Goal: Task Accomplishment & Management: Complete application form

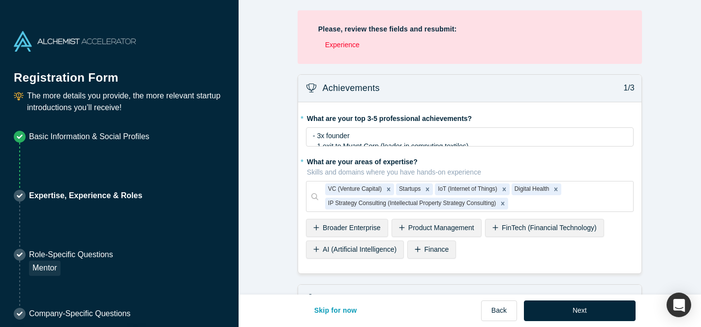
scroll to position [691, 0]
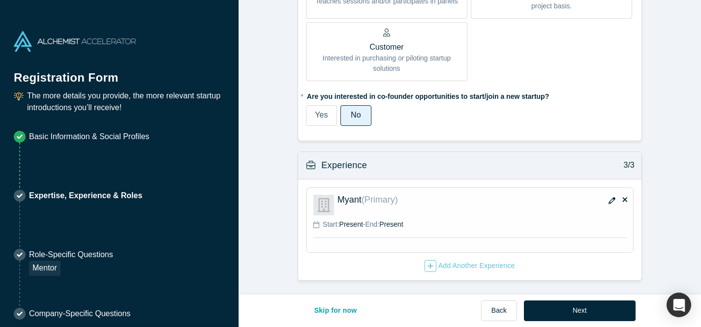
click at [609, 200] on icon "button" at bounding box center [612, 200] width 7 height 7
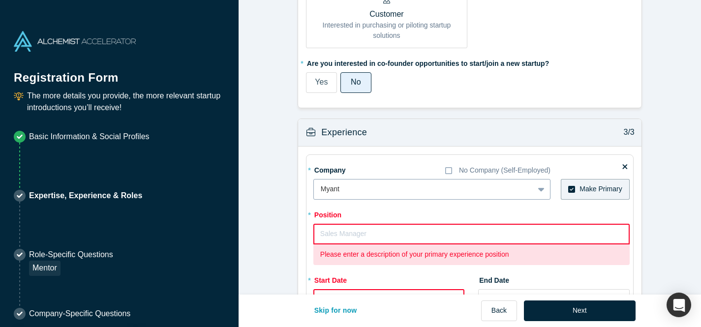
scroll to position [733, 0]
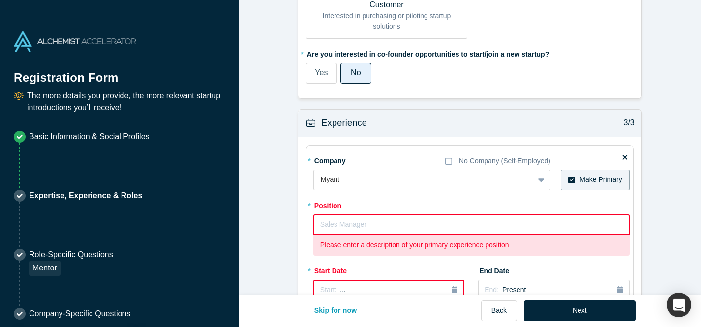
click at [436, 226] on input "text" at bounding box center [471, 225] width 316 height 21
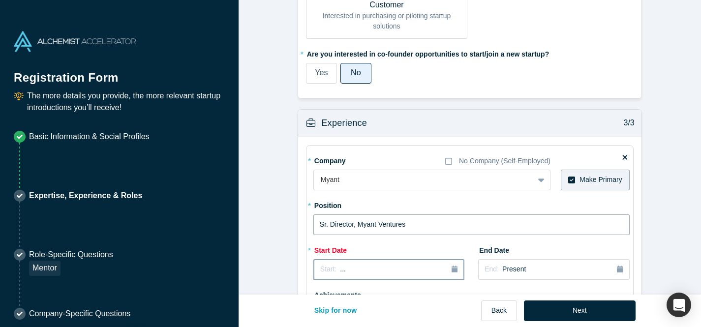
type input "Sr. Director, Myant Ventures"
click at [374, 269] on div "Start: ..." at bounding box center [388, 269] width 137 height 11
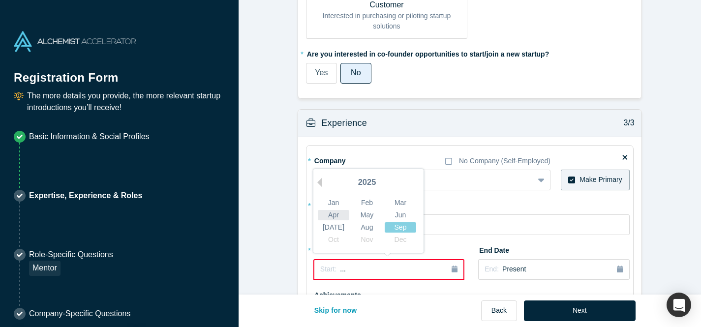
click at [333, 218] on div "Apr" at bounding box center [333, 215] width 31 height 10
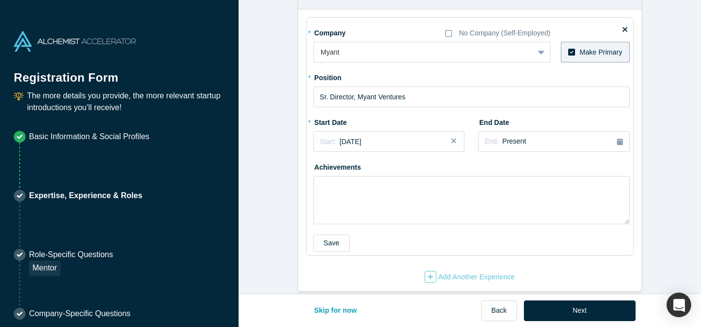
scroll to position [801, 0]
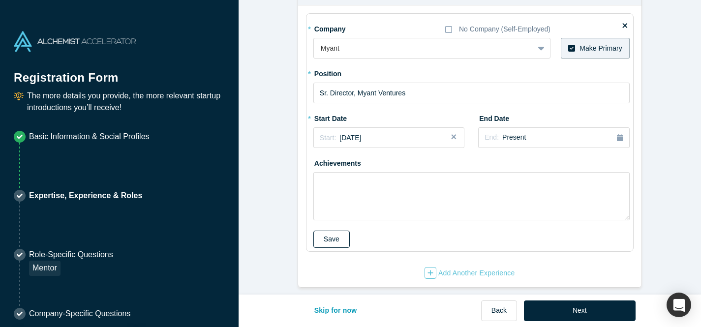
click at [326, 238] on button "Save" at bounding box center [331, 239] width 36 height 17
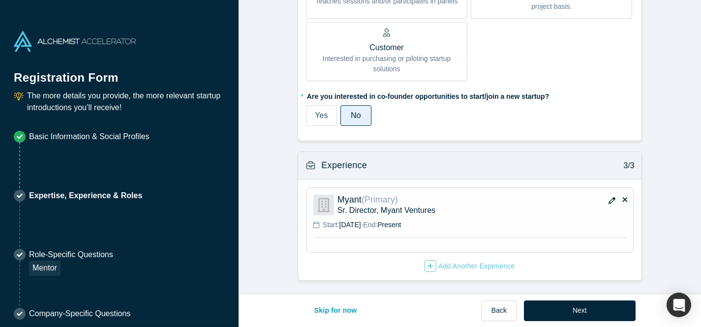
scroll to position [625, 0]
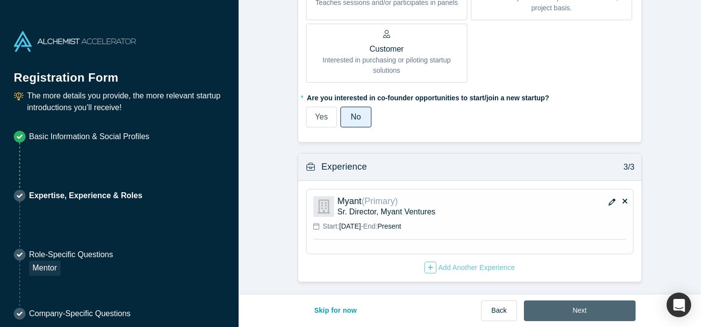
click at [584, 309] on button "Next" at bounding box center [580, 311] width 112 height 21
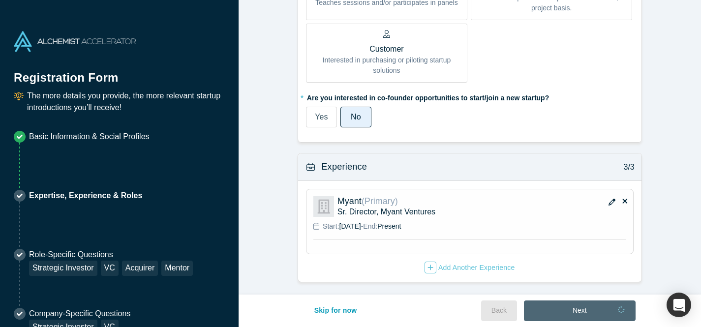
scroll to position [0, 0]
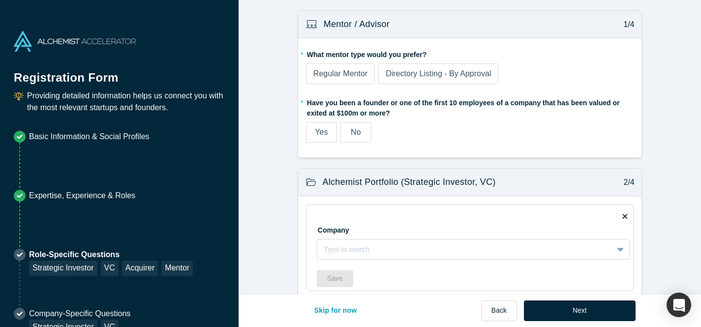
click at [327, 72] on span "Regular Mentor" at bounding box center [340, 73] width 54 height 8
click at [0, 0] on input "Regular Mentor" at bounding box center [0, 0] width 0 height 0
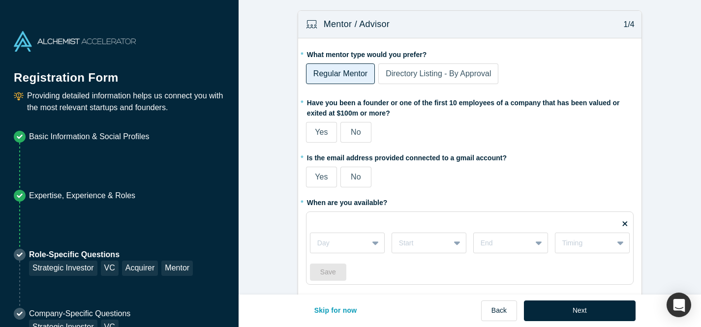
click at [372, 131] on div "Yes No" at bounding box center [428, 132] width 245 height 21
click at [361, 132] on span "No" at bounding box center [356, 132] width 10 height 8
click at [0, 0] on input "No" at bounding box center [0, 0] width 0 height 0
click at [325, 176] on span "Yes" at bounding box center [321, 177] width 13 height 8
click at [0, 0] on input "Yes" at bounding box center [0, 0] width 0 height 0
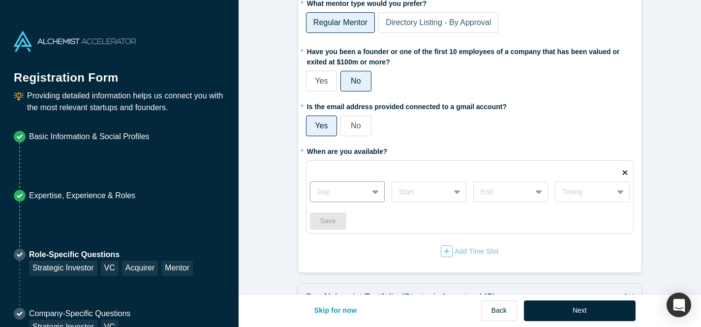
click at [363, 192] on div "Day" at bounding box center [339, 192] width 58 height 16
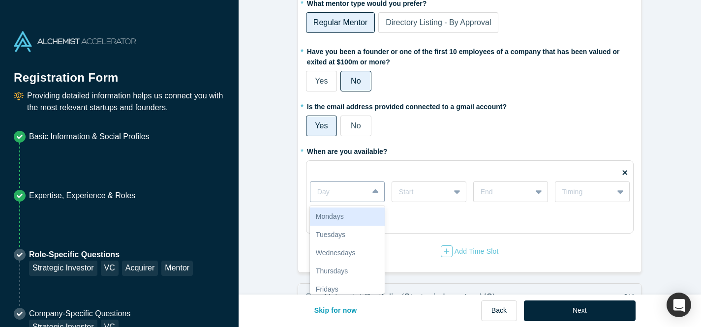
scroll to position [53, 0]
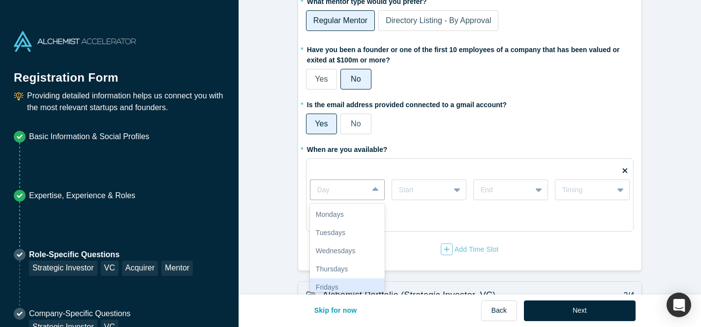
click at [343, 282] on div "Fridays" at bounding box center [347, 287] width 75 height 18
click at [429, 190] on div at bounding box center [421, 190] width 44 height 12
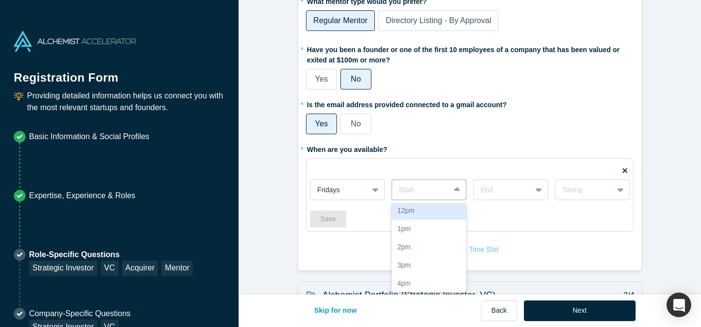
scroll to position [114, 0]
click at [426, 248] on div "2pm" at bounding box center [429, 246] width 75 height 18
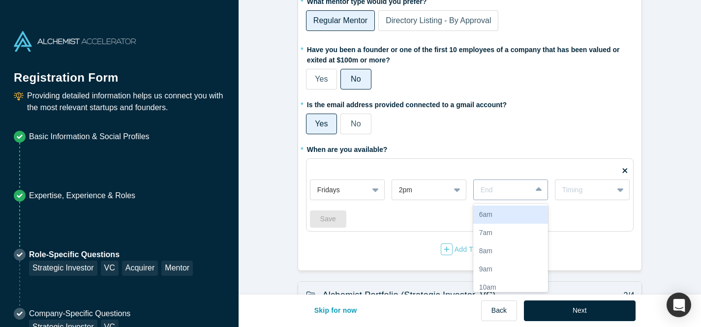
click at [493, 197] on div "End" at bounding box center [503, 190] width 58 height 16
click at [501, 218] on div "4pm" at bounding box center [510, 215] width 75 height 18
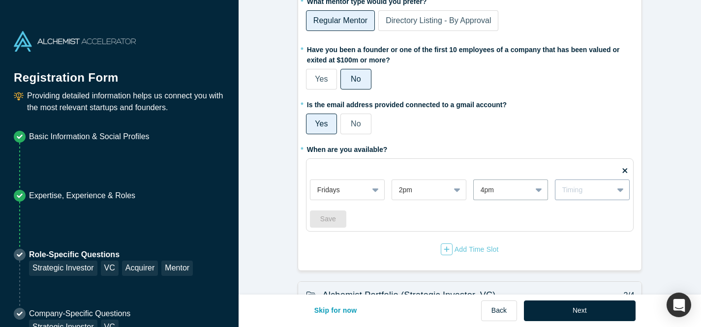
click at [579, 191] on div "Timing" at bounding box center [584, 190] width 44 height 10
click at [571, 216] on div "Weekly" at bounding box center [592, 215] width 75 height 18
click at [320, 219] on button "Save" at bounding box center [328, 219] width 36 height 17
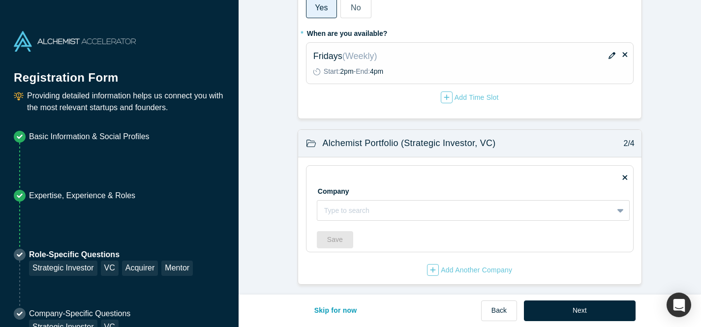
scroll to position [174, 0]
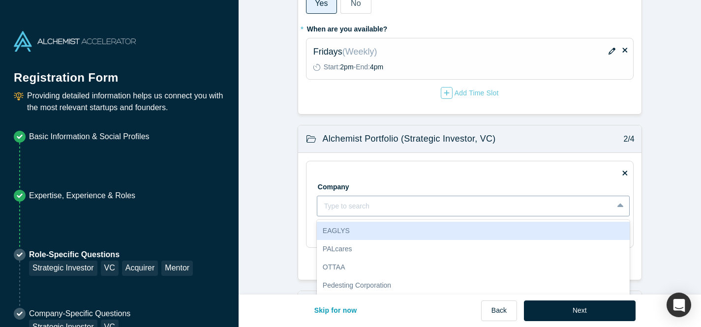
click at [405, 205] on div "EAGLYS, 1 of 10. 10 results available. Use Up and Down to choose options, press…" at bounding box center [473, 206] width 313 height 21
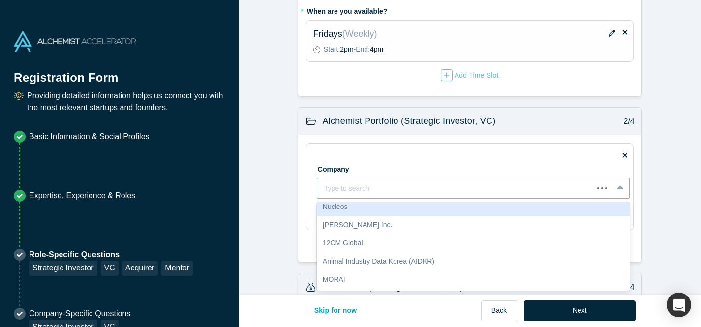
scroll to position [96, 0]
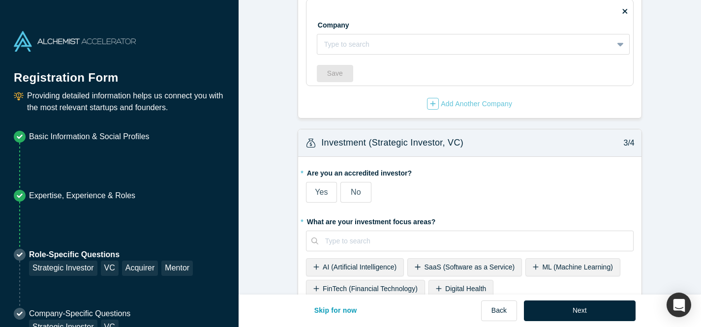
scroll to position [338, 0]
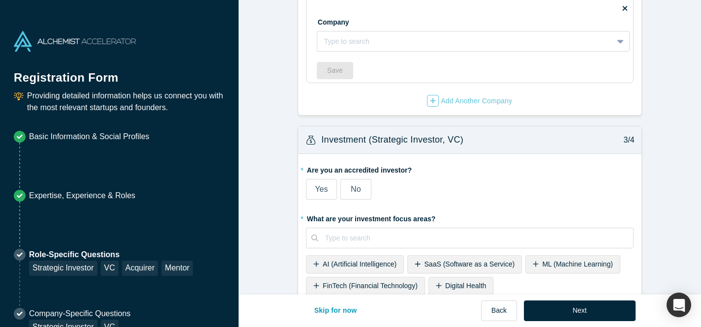
click at [353, 193] on span "No" at bounding box center [356, 189] width 10 height 8
click at [0, 0] on input "No" at bounding box center [0, 0] width 0 height 0
click at [363, 265] on span "AI (Artificial Intelligence)" at bounding box center [360, 264] width 74 height 8
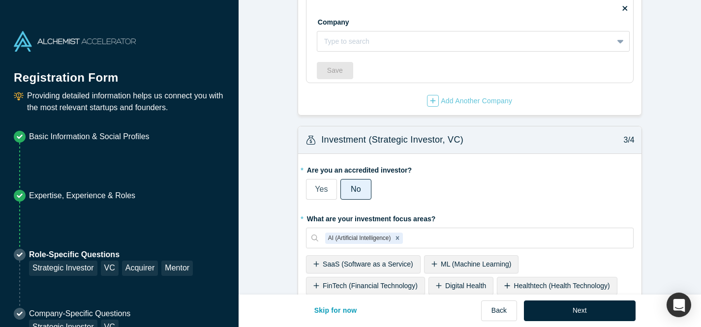
click at [459, 284] on span "Digital Health" at bounding box center [465, 286] width 41 height 8
click at [459, 284] on span "Healthtech (Health Technology)" at bounding box center [493, 286] width 96 height 8
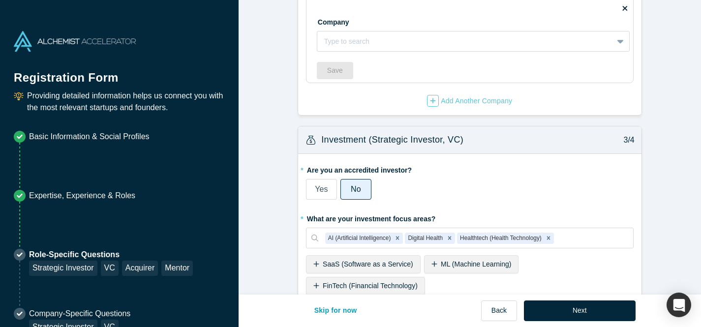
click at [379, 265] on span "SaaS (Software as a Service)" at bounding box center [368, 264] width 91 height 8
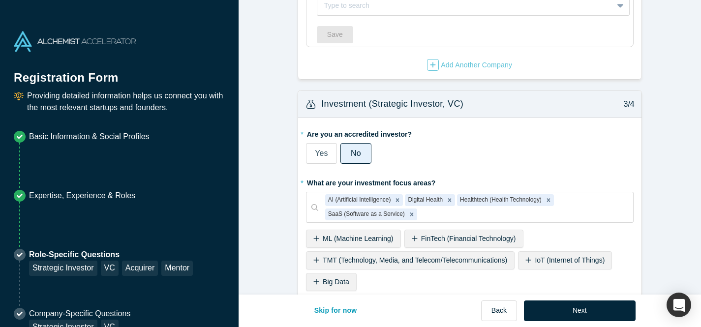
scroll to position [379, 0]
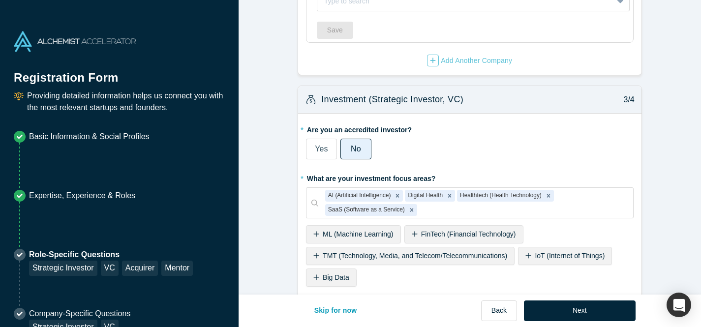
click at [364, 238] on span "ML (Machine Learning)" at bounding box center [358, 234] width 70 height 8
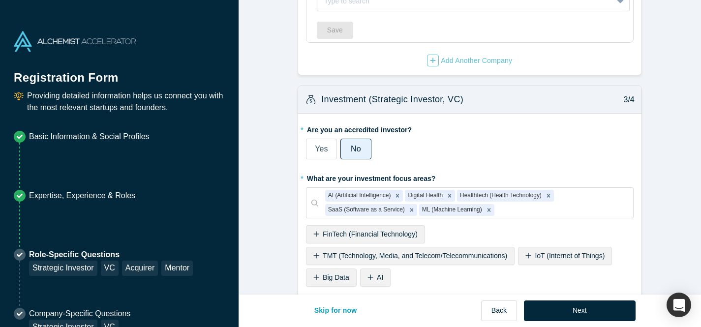
click at [558, 261] on div "IoT (Internet of Things)" at bounding box center [565, 256] width 94 height 18
click at [558, 261] on div "Big Data" at bounding box center [543, 256] width 51 height 18
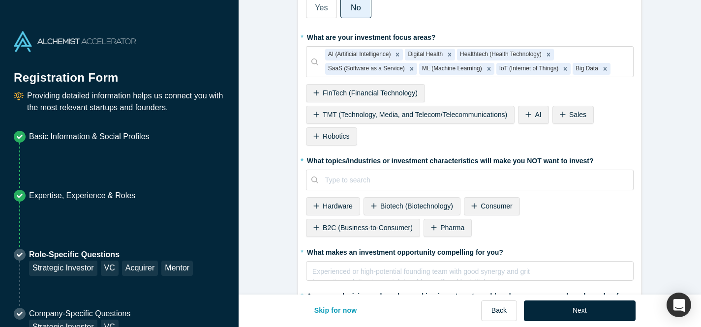
click at [395, 204] on span "Biotech (Biotechnology)" at bounding box center [416, 206] width 73 height 8
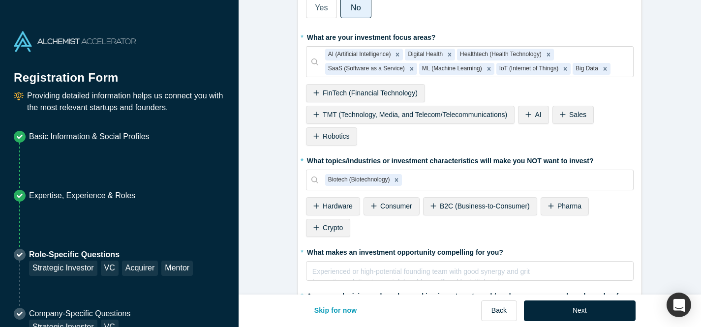
click at [561, 206] on span "Pharma" at bounding box center [569, 206] width 24 height 8
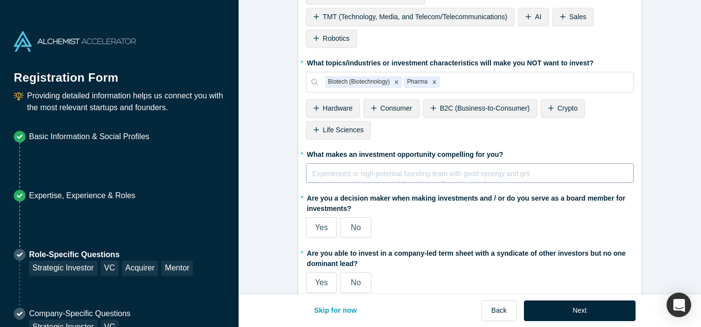
scroll to position [607, 0]
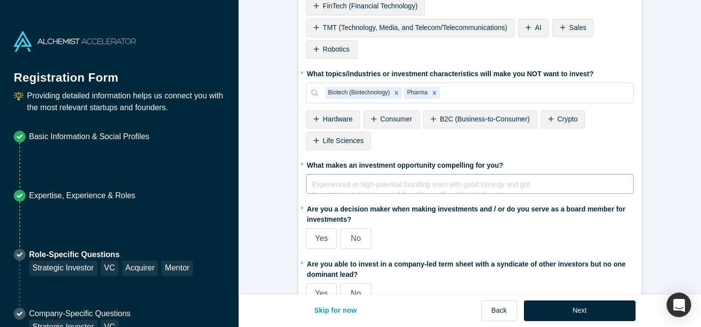
click at [360, 174] on div "Experienced or high-potential founding team with good synergy and grit Innovati…" at bounding box center [470, 184] width 328 height 20
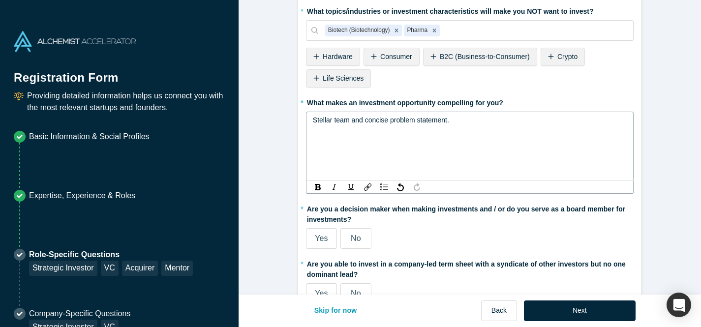
scroll to position [671, 0]
click at [316, 237] on fieldset "* Are you an accredited investor? Yes No My income is $200K+ (or $300K+ with sp…" at bounding box center [470, 70] width 328 height 480
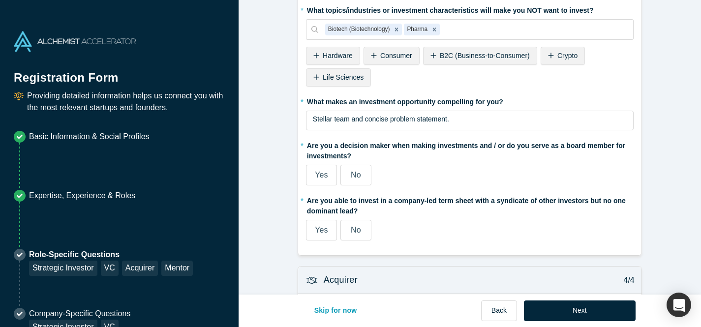
click at [322, 175] on span "Yes" at bounding box center [321, 175] width 13 height 8
click at [0, 0] on input "Yes" at bounding box center [0, 0] width 0 height 0
click at [316, 222] on label "Yes" at bounding box center [321, 230] width 31 height 21
click at [0, 0] on input "Yes" at bounding box center [0, 0] width 0 height 0
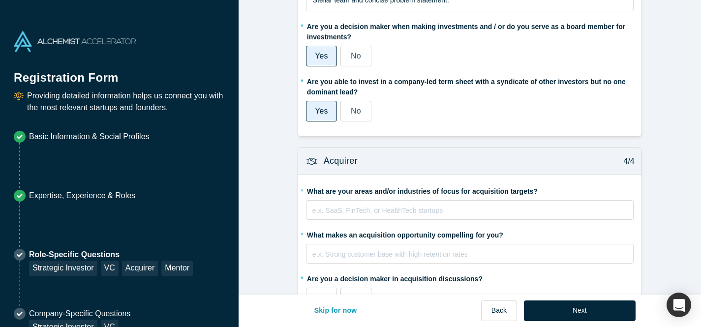
scroll to position [833, 0]
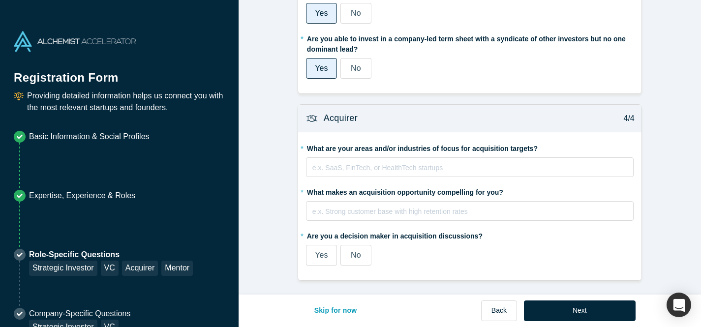
click at [331, 256] on label "Yes" at bounding box center [321, 255] width 31 height 21
click at [0, 0] on input "Yes" at bounding box center [0, 0] width 0 height 0
click at [471, 165] on div "rdw-editor" at bounding box center [470, 166] width 314 height 10
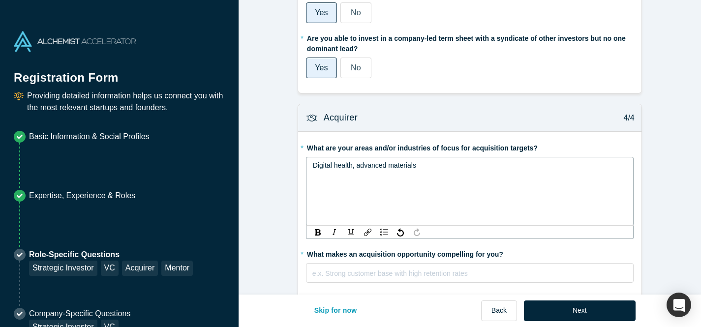
scroll to position [895, 0]
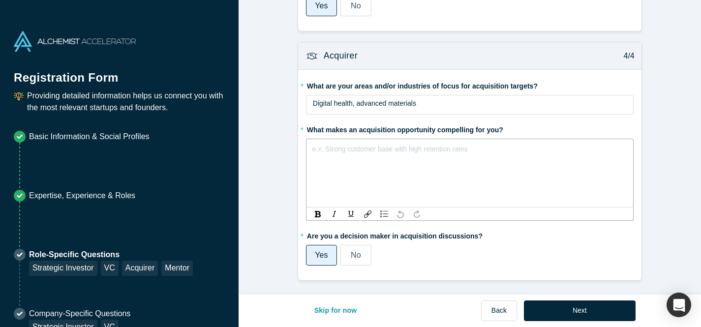
click at [343, 207] on div "e.x. Strong customer base with high retention rates" at bounding box center [470, 173] width 328 height 69
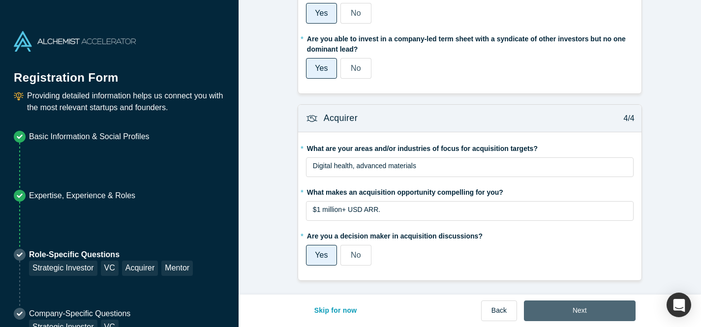
click at [585, 306] on button "Next" at bounding box center [580, 311] width 112 height 21
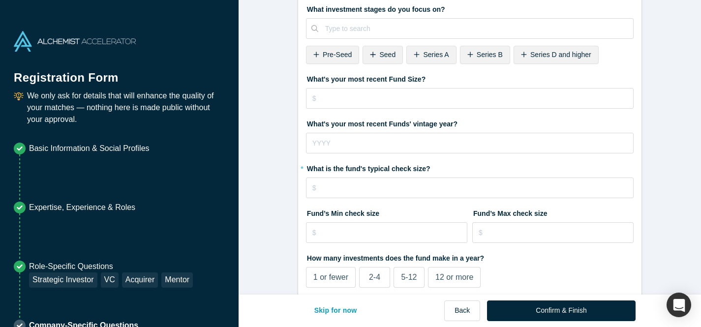
scroll to position [0, 0]
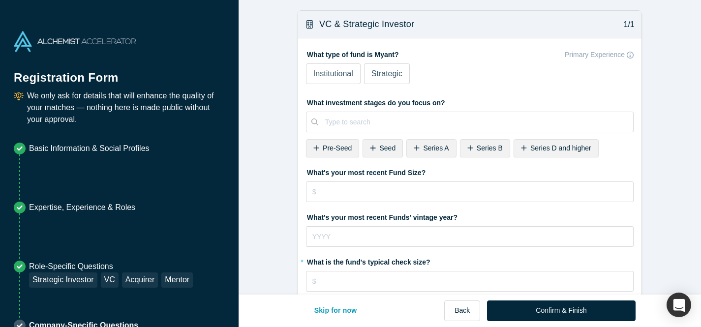
click at [394, 70] on span "Strategic" at bounding box center [386, 73] width 31 height 8
click at [0, 0] on input "Strategic" at bounding box center [0, 0] width 0 height 0
click at [312, 152] on div "Pre-Seed" at bounding box center [332, 148] width 53 height 18
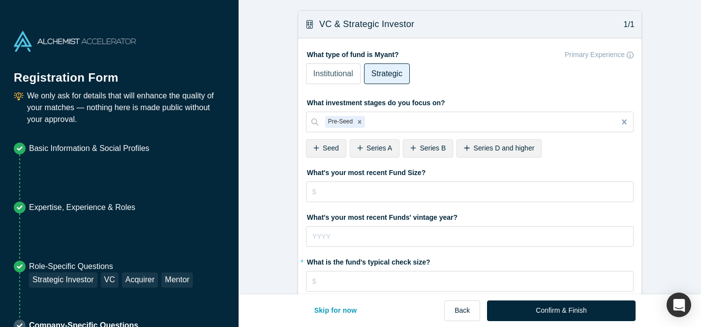
click at [326, 150] on span "Seed" at bounding box center [331, 148] width 16 height 8
click at [337, 152] on span "Series A" at bounding box center [336, 148] width 26 height 8
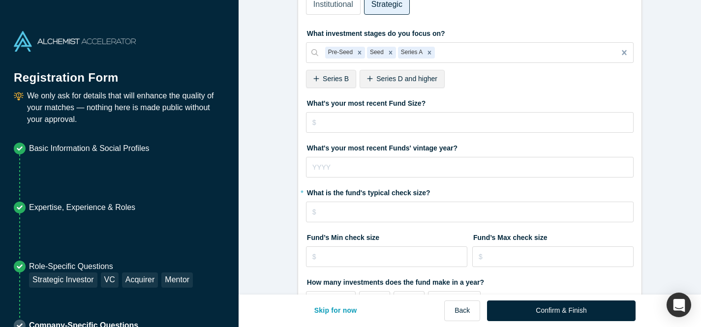
scroll to position [70, 0]
click at [386, 121] on input "tel" at bounding box center [470, 122] width 328 height 21
type input "$5"
type input "$5,000,000"
click at [370, 167] on input "tel" at bounding box center [470, 166] width 328 height 21
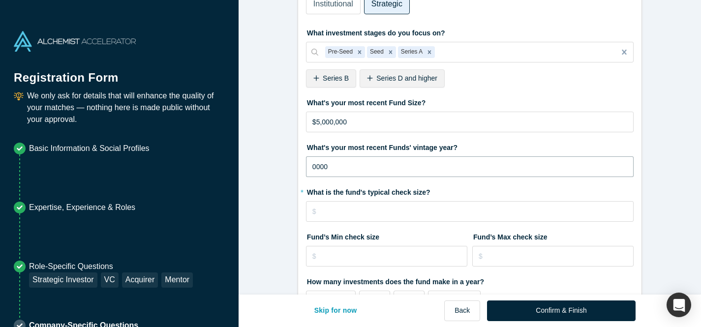
type input "0000"
click at [269, 164] on form "VC & Strategic Investor 1/1 What type of fund is Myant? Primary Experience Inst…" at bounding box center [470, 271] width 463 height 663
click at [334, 165] on input "tel" at bounding box center [470, 166] width 328 height 21
type input "2025"
click at [359, 212] on input "tel" at bounding box center [470, 211] width 328 height 21
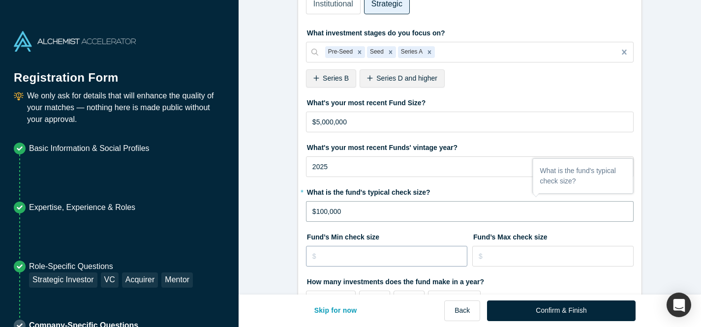
type input "$100,000"
click at [351, 258] on input "tel" at bounding box center [386, 256] width 161 height 21
type input "$50,000"
type input "$1,000,000"
drag, startPoint x: 245, startPoint y: 233, endPoint x: 266, endPoint y: 233, distance: 20.7
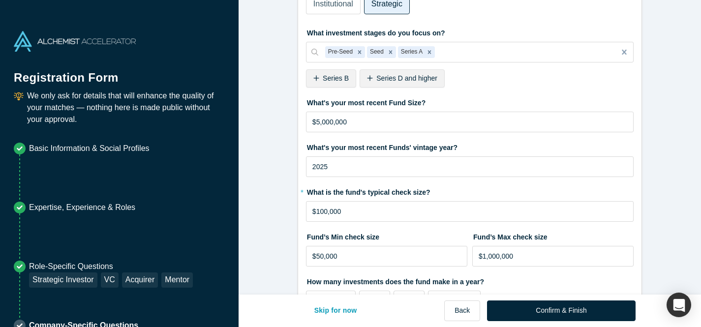
click at [248, 233] on form "VC & Strategic Investor 1/1 What type of fund is Myant? Primary Experience Inst…" at bounding box center [470, 271] width 463 height 663
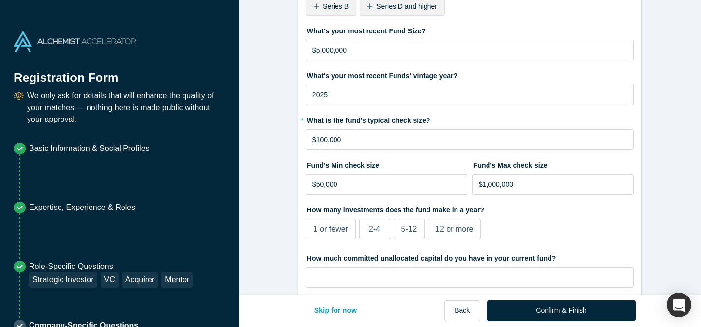
scroll to position [142, 0]
click at [383, 230] on label "2-4" at bounding box center [374, 228] width 31 height 21
click at [0, 0] on input "2-4" at bounding box center [0, 0] width 0 height 0
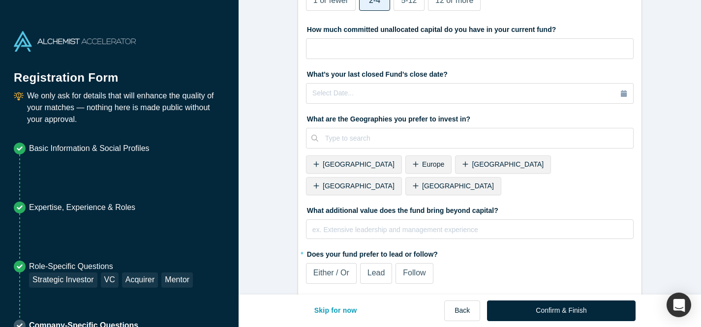
scroll to position [368, 0]
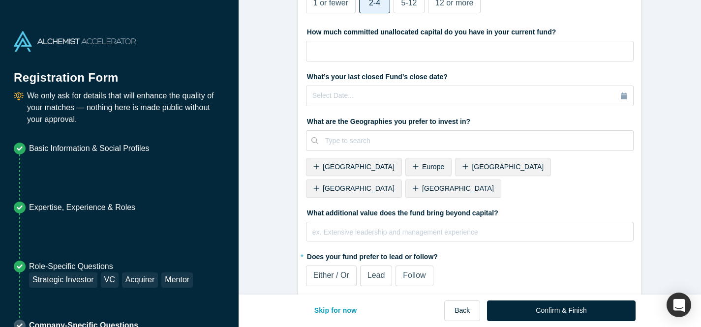
click at [350, 266] on label "Either / Or" at bounding box center [331, 276] width 51 height 21
click at [0, 0] on input "Either / Or" at bounding box center [0, 0] width 0 height 0
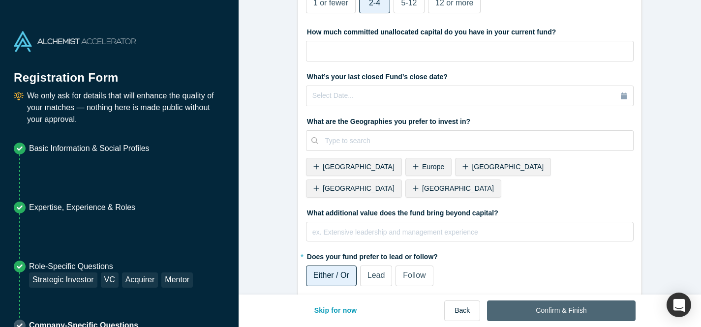
click at [605, 310] on button "Confirm & Finish" at bounding box center [561, 311] width 148 height 21
